Goal: Connect with others: Connect with others

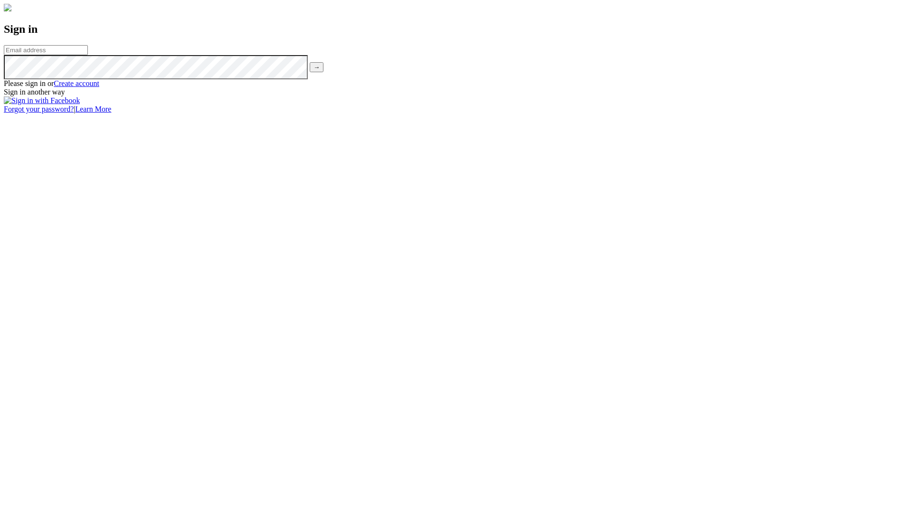
scroll to position [95, 0]
click at [88, 55] on input "email" at bounding box center [46, 50] width 84 height 10
type input "sjpurol@mtu.edu"
click at [310, 62] on input "→" at bounding box center [317, 67] width 14 height 10
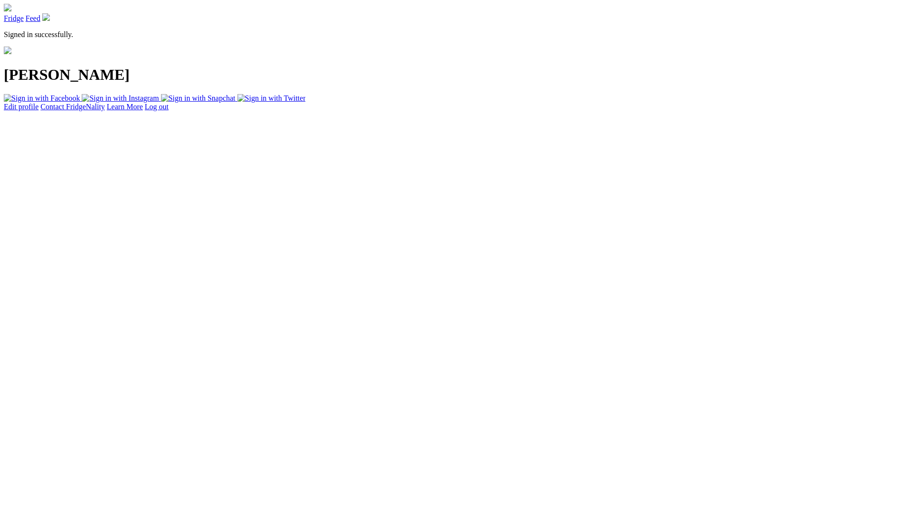
click at [748, 115] on html "Fridge Feed Signed in successfully. [PERSON_NAME] Edit profile Contact FridgeNa…" at bounding box center [454, 57] width 908 height 115
click at [11, 54] on img at bounding box center [8, 51] width 8 height 8
click at [301, 84] on h1 "[PERSON_NAME]" at bounding box center [454, 75] width 901 height 18
click at [11, 54] on img at bounding box center [8, 51] width 8 height 8
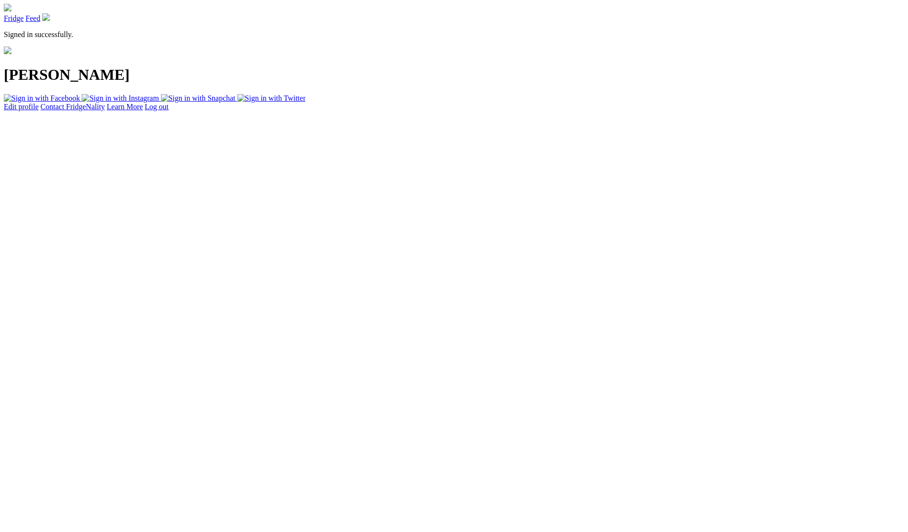
click at [156, 115] on html "Fridge Feed Signed in successfully. [PERSON_NAME] Edit profile Contact FridgeNa…" at bounding box center [454, 57] width 908 height 115
click at [705, 115] on html "Fridge Feed Signed in successfully. [PERSON_NAME] Edit profile Contact FridgeNa…" at bounding box center [454, 57] width 908 height 115
click at [80, 103] on img at bounding box center [42, 98] width 76 height 9
